Goal: Find specific page/section: Find specific page/section

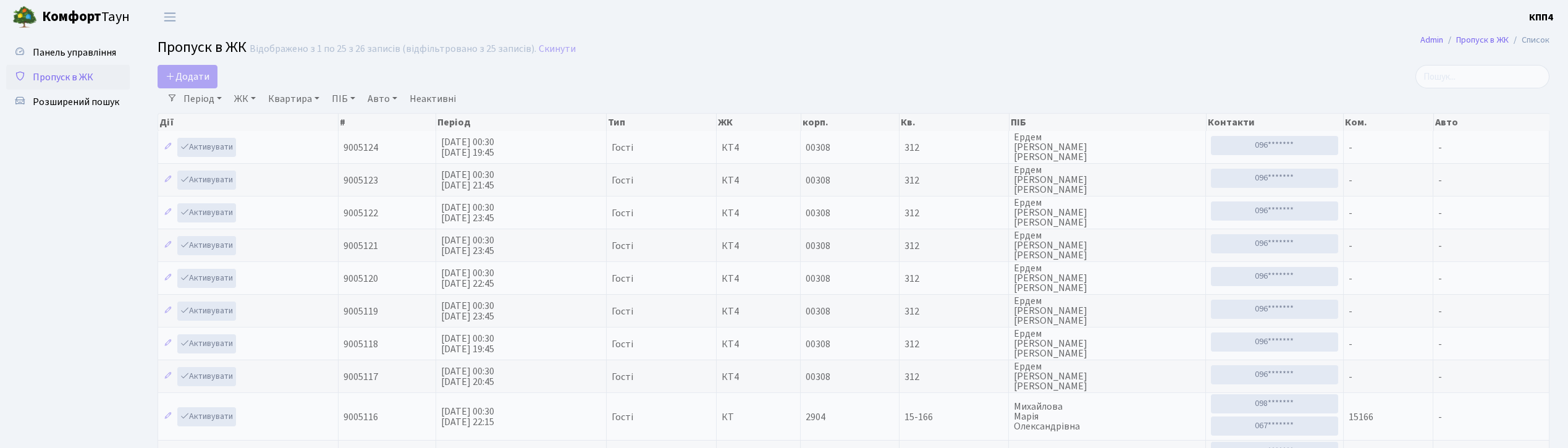
select select "25"
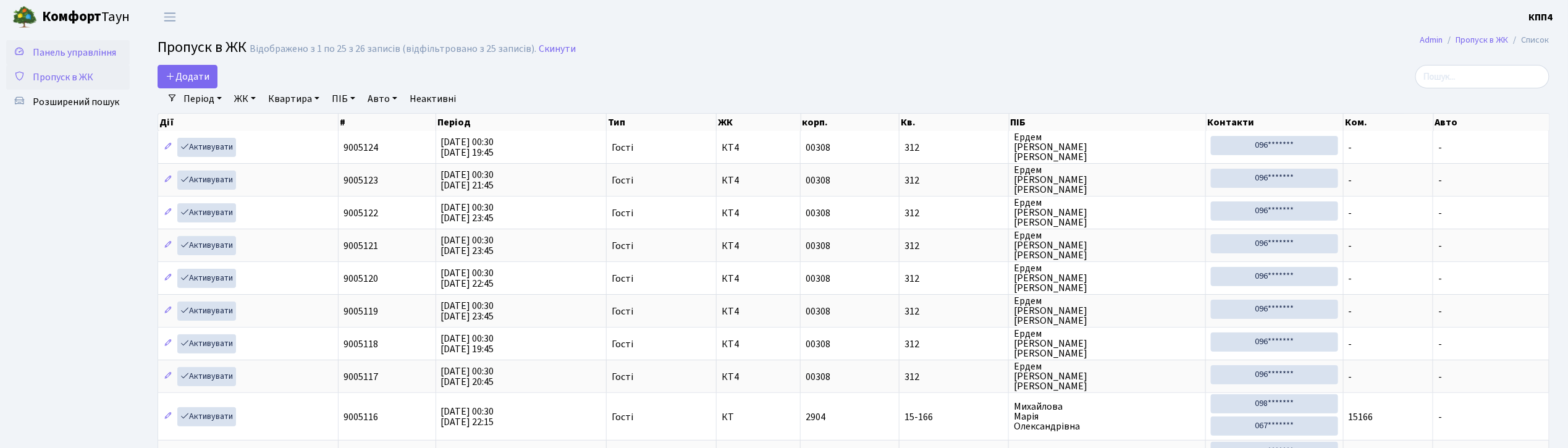
click at [75, 52] on span "Панель управління" at bounding box center [75, 52] width 84 height 14
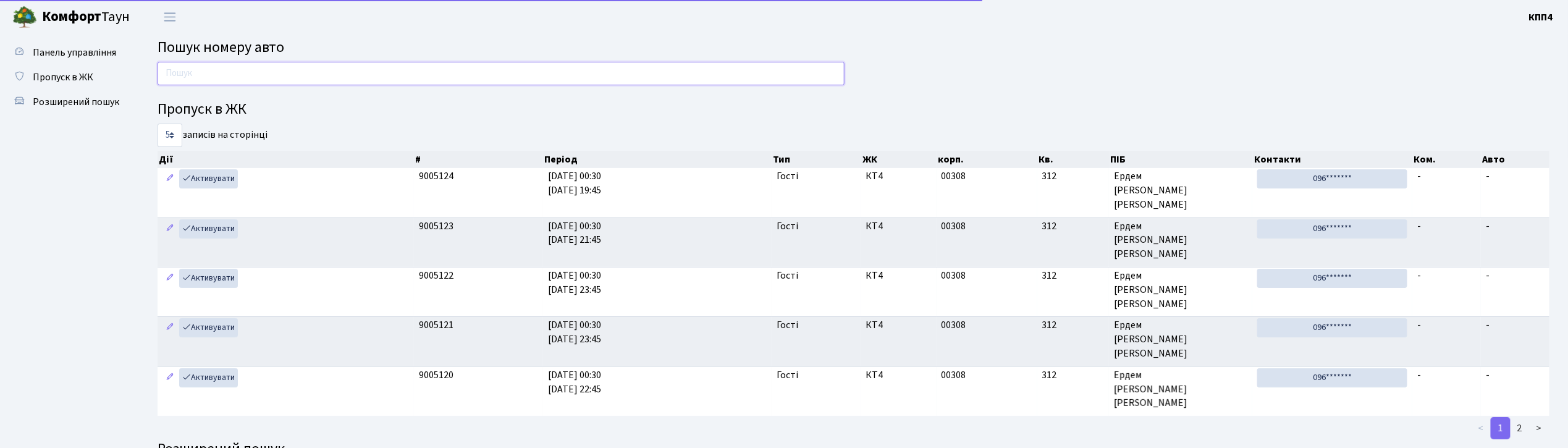
click at [279, 72] on input "text" at bounding box center [501, 74] width 687 height 23
